Goal: Information Seeking & Learning: Learn about a topic

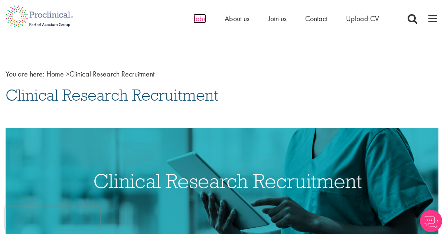
click at [201, 20] on span "Jobs" at bounding box center [199, 19] width 13 height 10
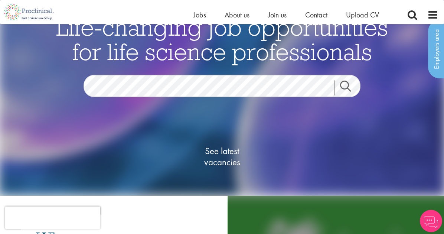
scroll to position [37, 0]
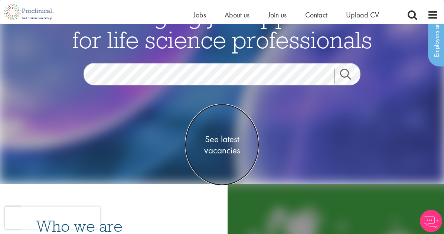
click at [228, 139] on span "See latest vacancies" at bounding box center [222, 144] width 74 height 22
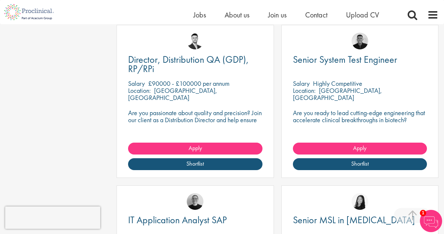
scroll to position [631, 0]
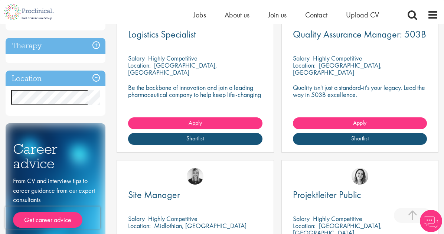
scroll to position [371, 0]
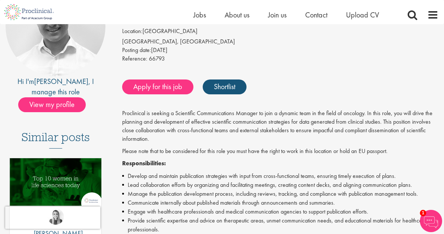
scroll to position [37, 0]
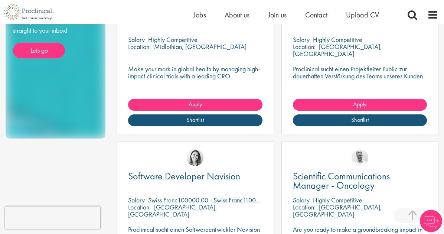
scroll to position [519, 0]
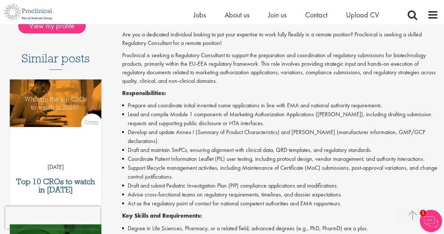
scroll to position [223, 0]
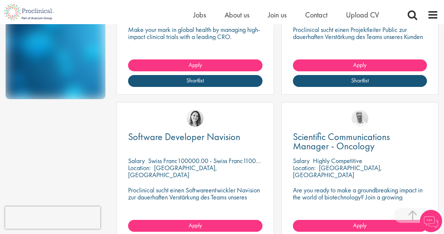
scroll to position [593, 0]
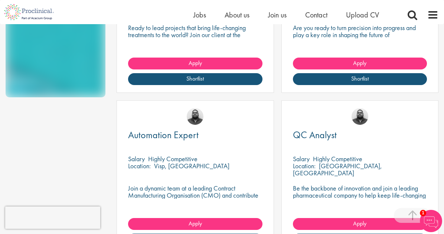
scroll to position [631, 0]
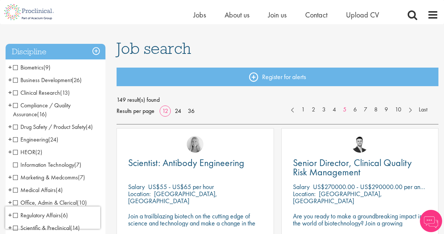
scroll to position [111, 0]
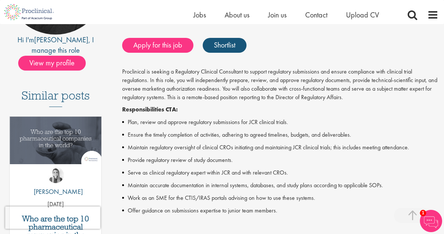
scroll to position [186, 0]
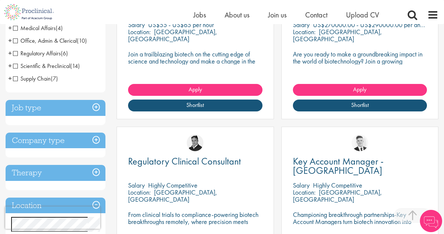
scroll to position [228, 0]
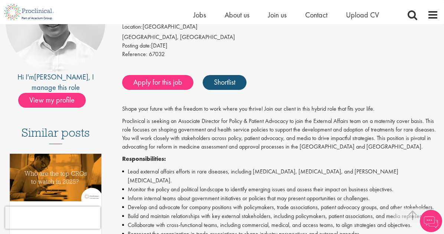
scroll to position [149, 0]
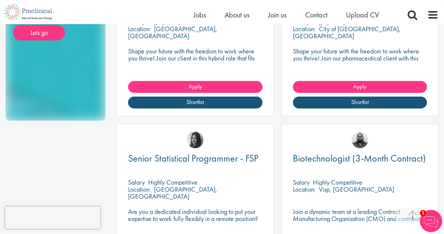
scroll to position [562, 0]
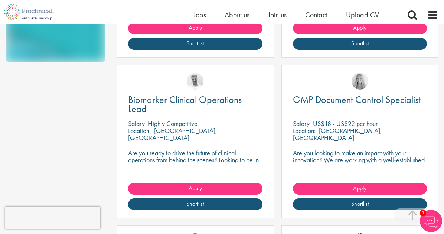
scroll to position [631, 0]
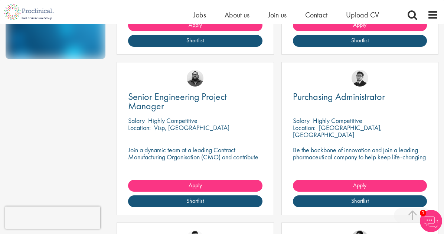
scroll to position [594, 0]
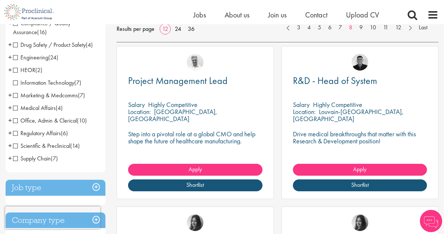
scroll to position [149, 0]
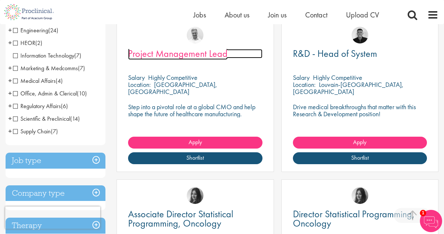
click at [149, 56] on span "Project Management Lead" at bounding box center [177, 53] width 99 height 13
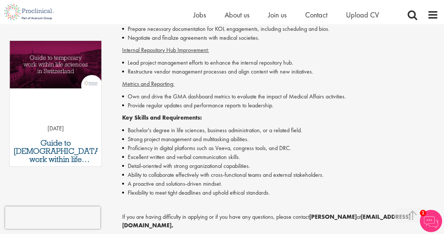
scroll to position [371, 0]
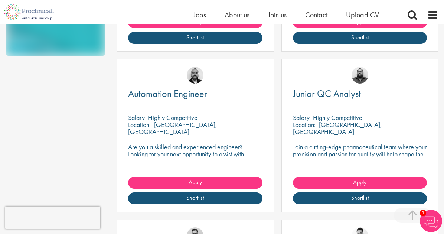
scroll to position [594, 0]
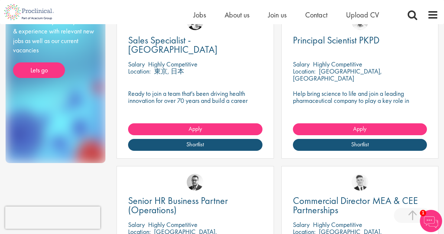
scroll to position [557, 0]
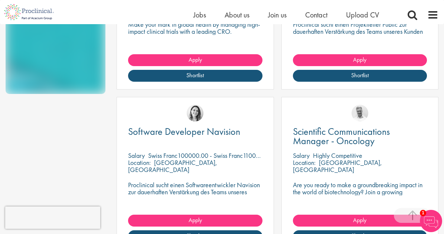
scroll to position [557, 0]
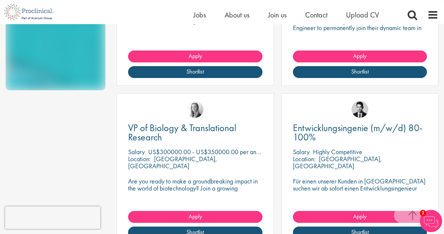
scroll to position [557, 0]
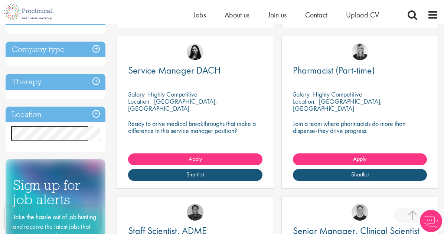
scroll to position [334, 0]
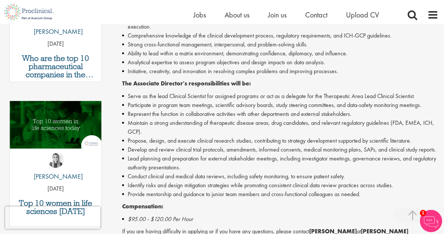
scroll to position [297, 0]
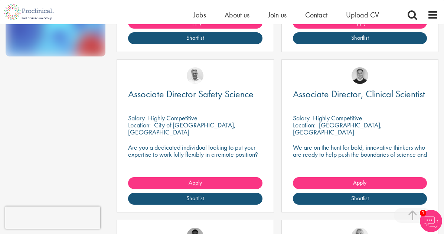
scroll to position [592, 0]
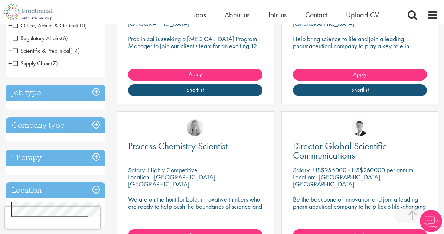
scroll to position [223, 0]
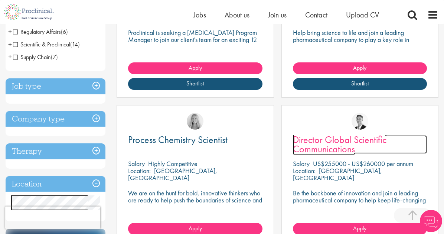
click at [293, 133] on span "Director Global Scientific Communications" at bounding box center [340, 144] width 94 height 22
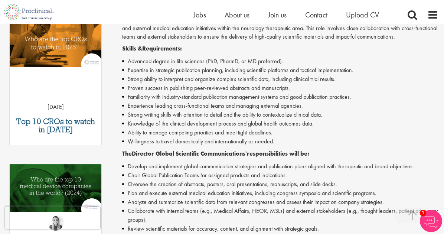
scroll to position [223, 0]
